Goal: Task Accomplishment & Management: Use online tool/utility

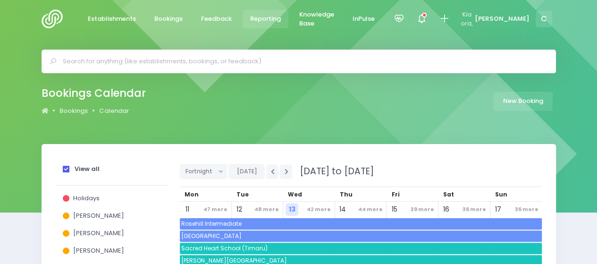
click at [268, 16] on span "Reporting" at bounding box center [265, 18] width 31 height 9
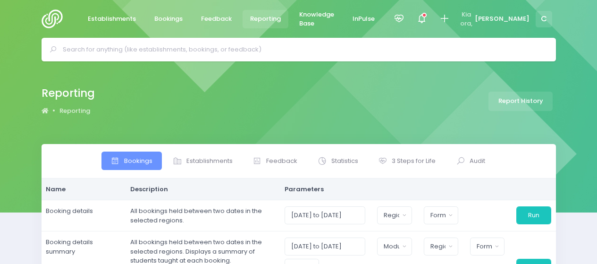
select select
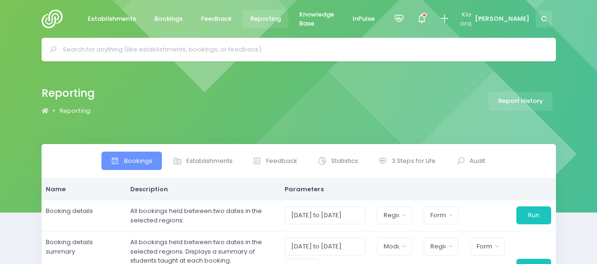
select select
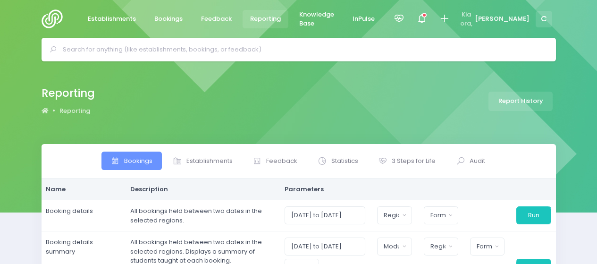
select select
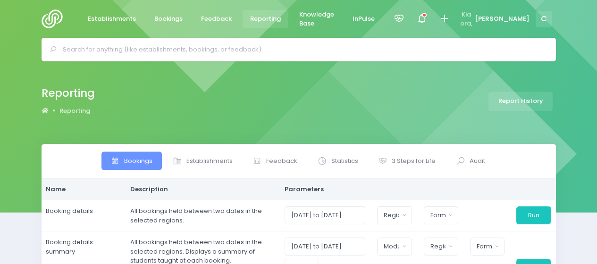
select select
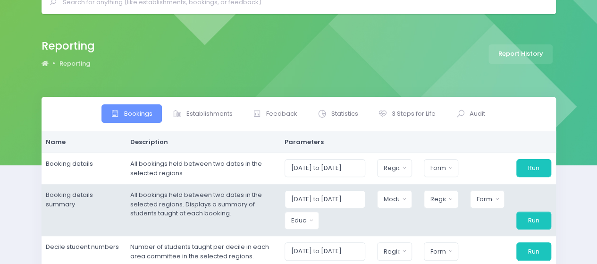
scroll to position [94, 0]
